Goal: Task Accomplishment & Management: Use online tool/utility

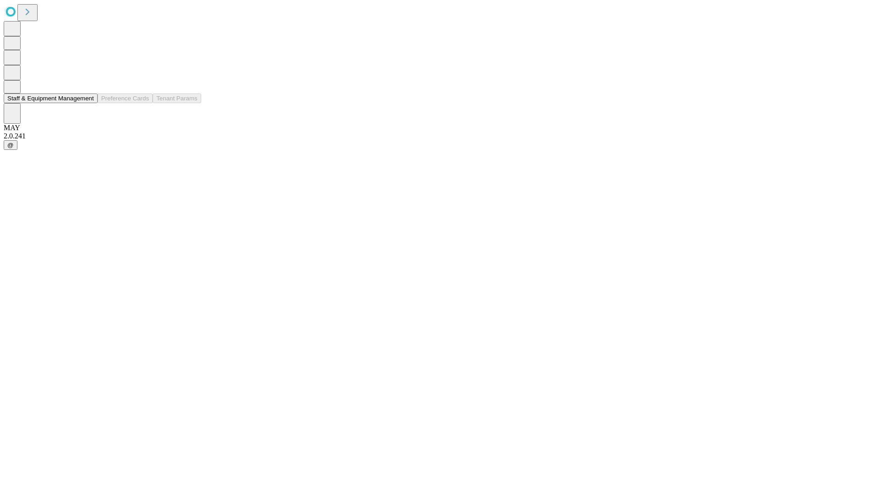
click at [88, 103] on button "Staff & Equipment Management" at bounding box center [51, 99] width 94 height 10
